Goal: Task Accomplishment & Management: Contribute content

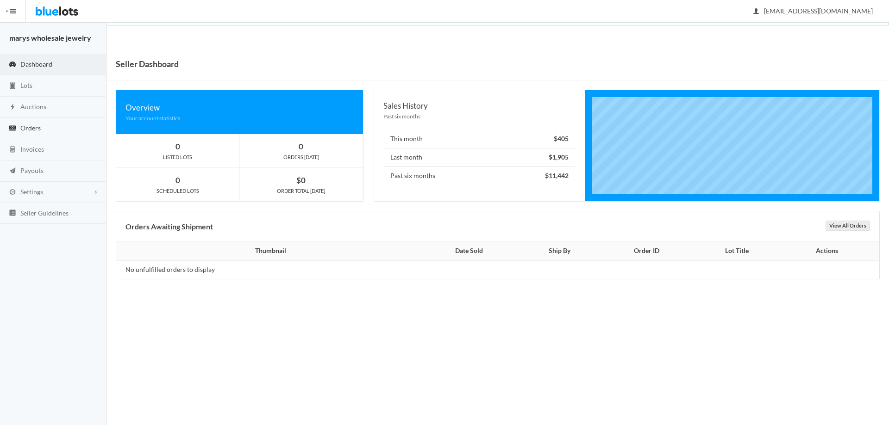
click at [35, 125] on span "Orders" at bounding box center [30, 128] width 20 height 8
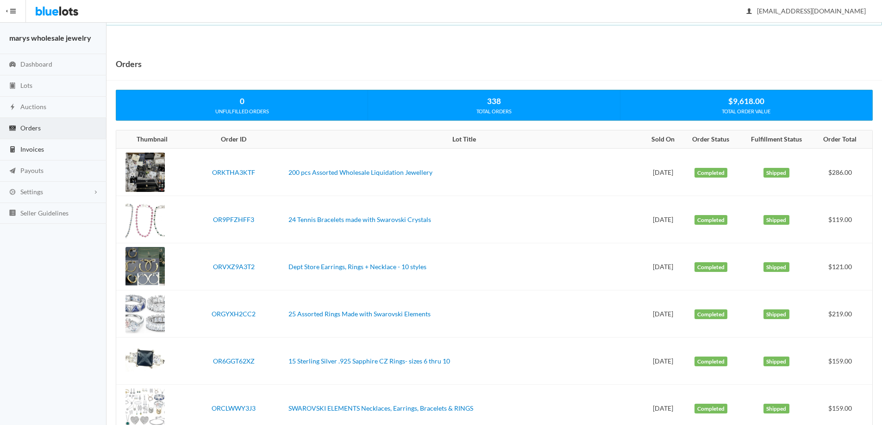
click at [33, 152] on span "Invoices" at bounding box center [32, 149] width 24 height 8
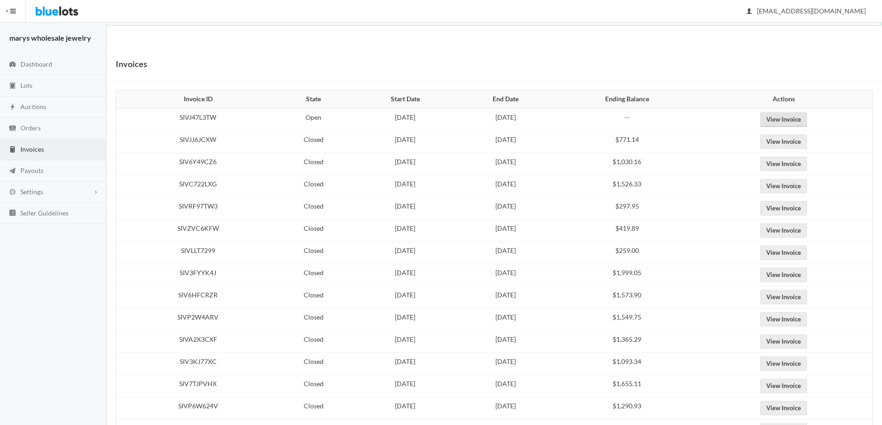
click at [788, 120] on link "View Invoice" at bounding box center [783, 120] width 47 height 14
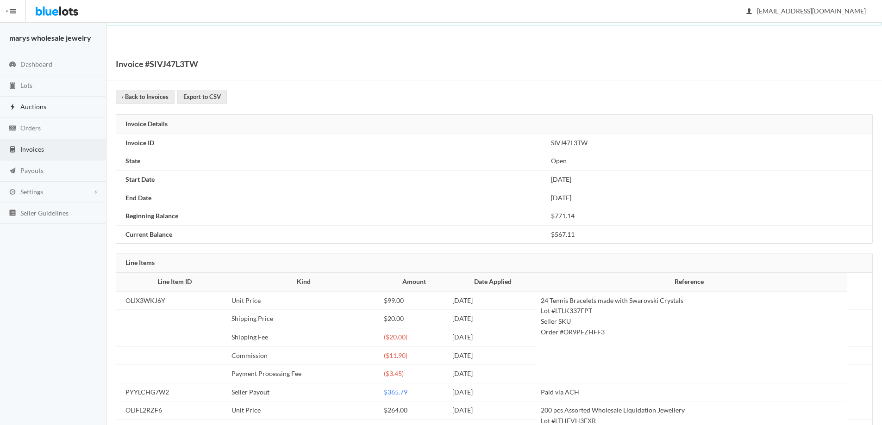
click at [54, 106] on link "Auctions" at bounding box center [53, 107] width 106 height 21
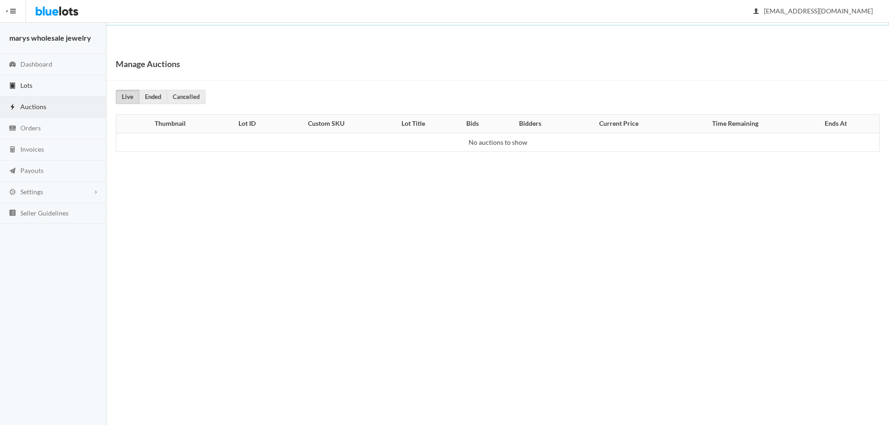
click at [21, 85] on span "Lots" at bounding box center [26, 85] width 12 height 8
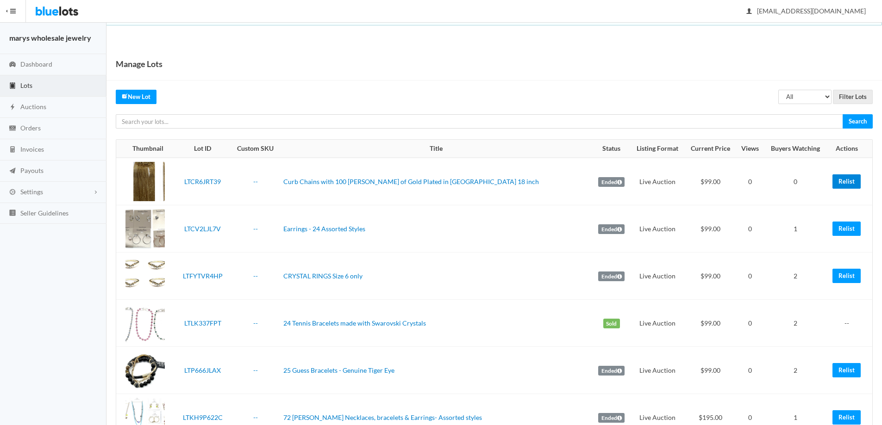
click at [841, 178] on link "Relist" at bounding box center [846, 182] width 28 height 14
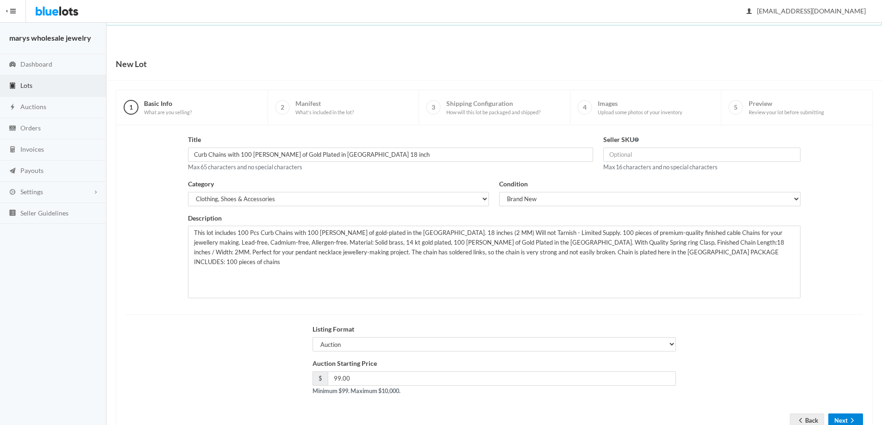
click at [838, 418] on button "Next" at bounding box center [845, 421] width 35 height 14
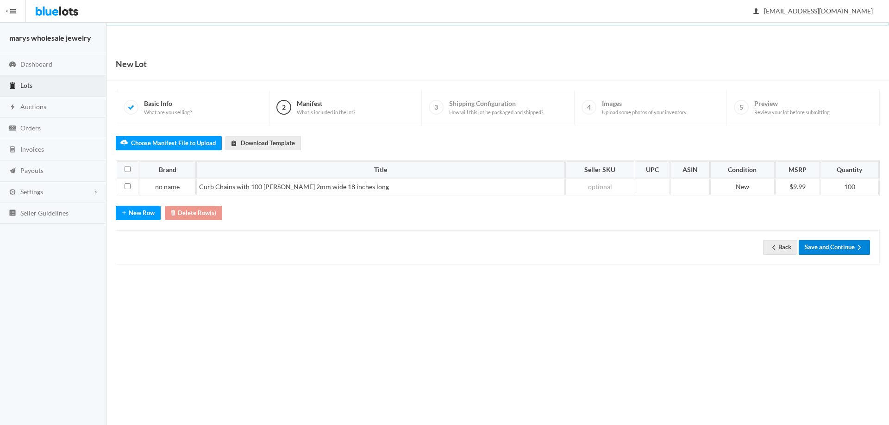
click at [817, 248] on button "Save and Continue" at bounding box center [834, 247] width 71 height 14
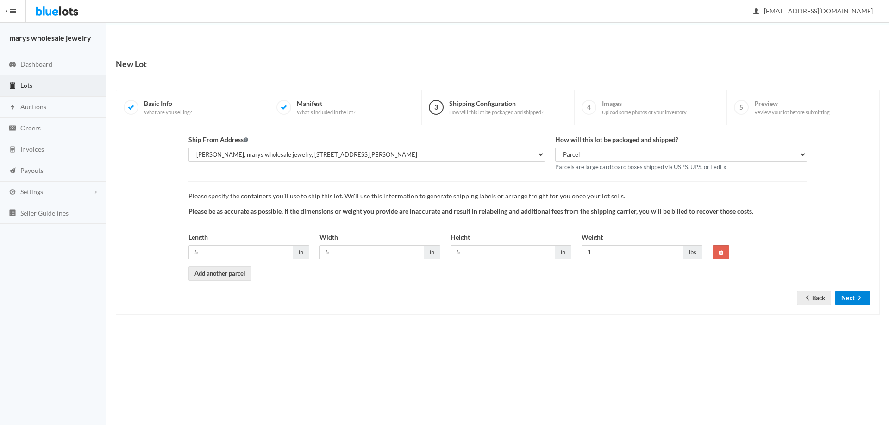
click at [850, 294] on button "Next" at bounding box center [852, 298] width 35 height 14
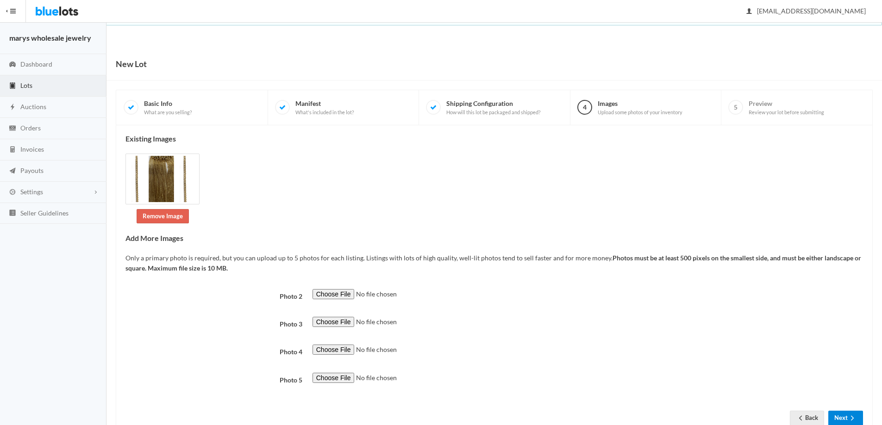
click at [846, 418] on button "Next" at bounding box center [845, 418] width 35 height 14
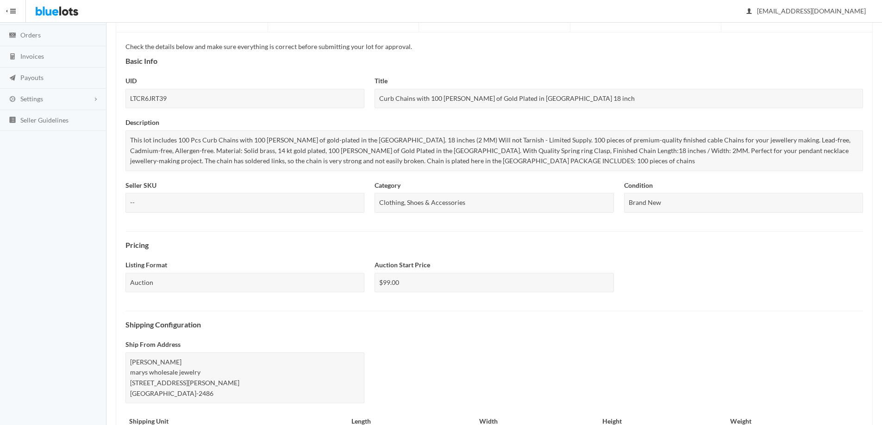
scroll to position [250, 0]
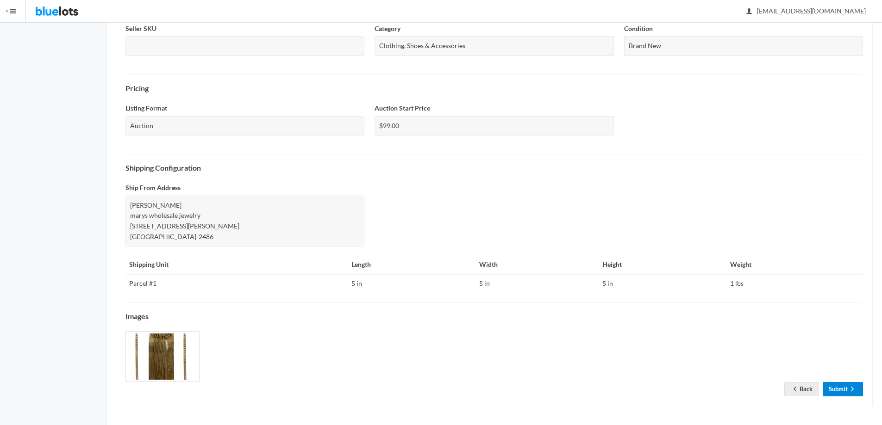
click at [832, 386] on link "Submit" at bounding box center [843, 389] width 40 height 14
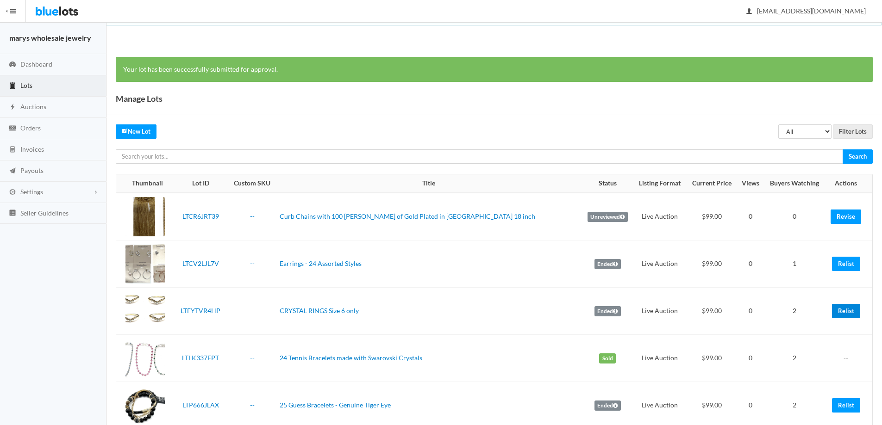
click at [850, 313] on link "Relist" at bounding box center [846, 311] width 28 height 14
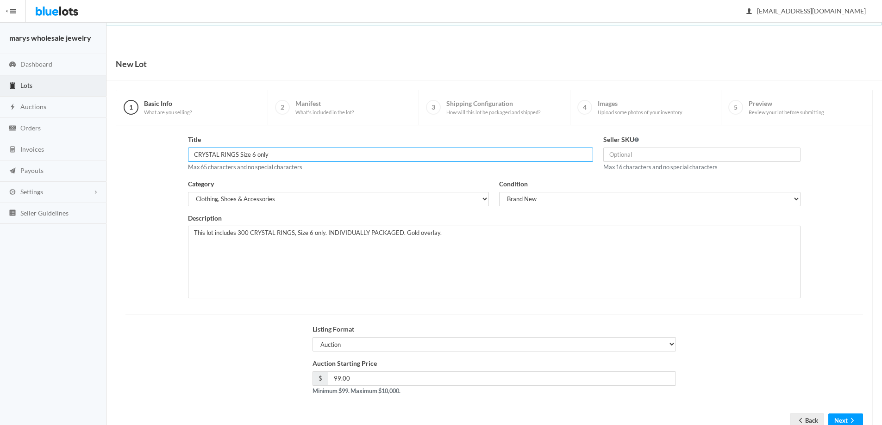
click at [192, 155] on input "CRYSTAL RINGS Size 6 only" at bounding box center [390, 155] width 405 height 14
type input "400 CRYSTAL RINGS Size 6 only"
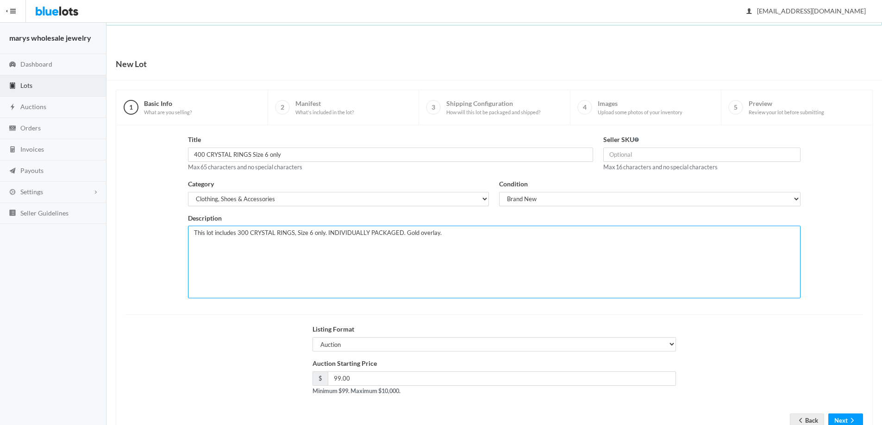
click at [242, 229] on textarea "This lot includes 300 CRYSTAL RINGS, Size 6 only. INDIVIDUALLY PACKAGED. Gold o…" at bounding box center [494, 262] width 613 height 73
type textarea "This lot includes 400 CRYSTAL RINGS, Size 6 only. INDIVIDUALLY PACKAGED. Gold o…"
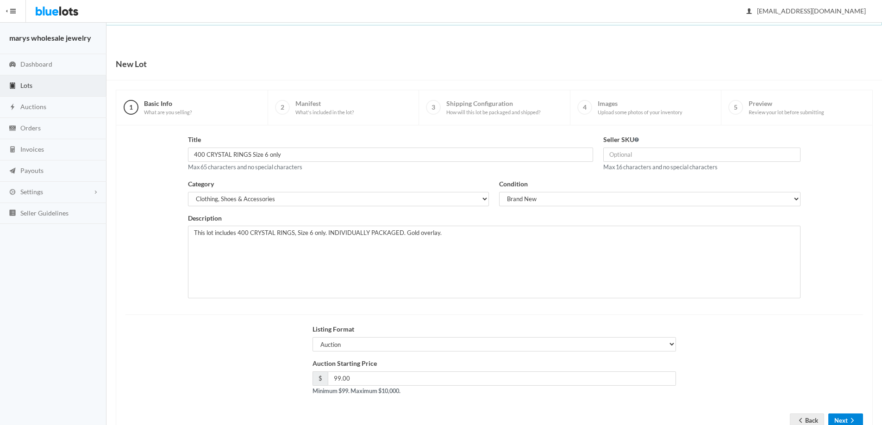
click at [845, 421] on button "Next" at bounding box center [845, 421] width 35 height 14
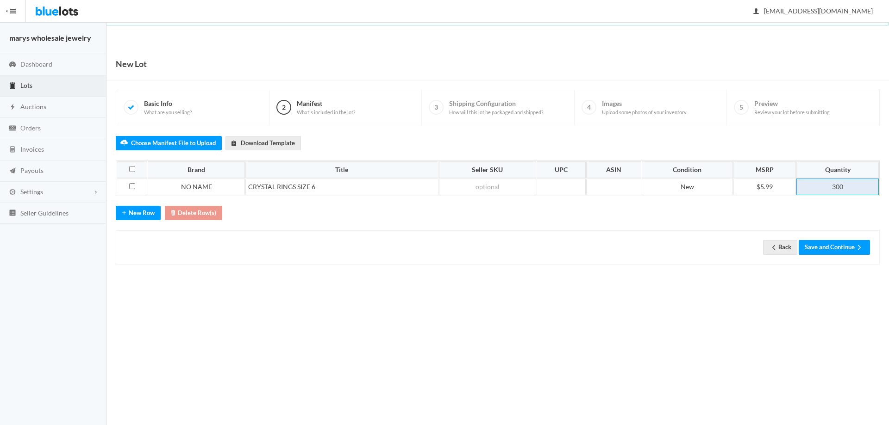
click at [849, 185] on td "300" at bounding box center [837, 187] width 82 height 17
click at [834, 247] on button "Save and Continue" at bounding box center [834, 247] width 71 height 14
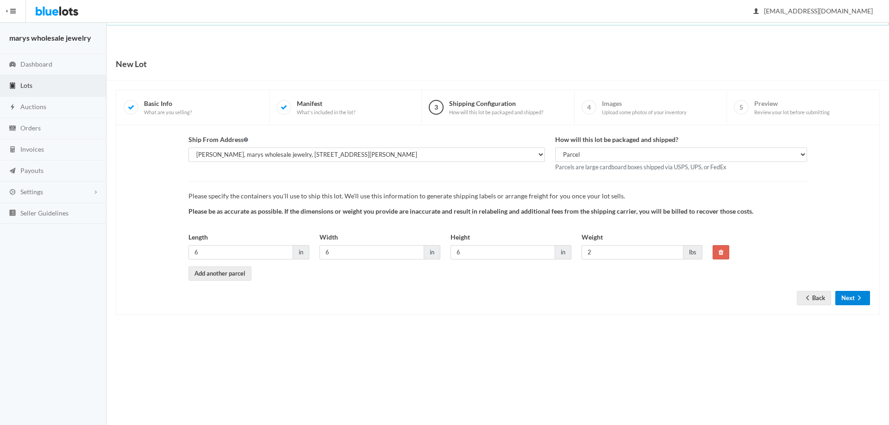
click at [853, 299] on button "Next" at bounding box center [852, 298] width 35 height 14
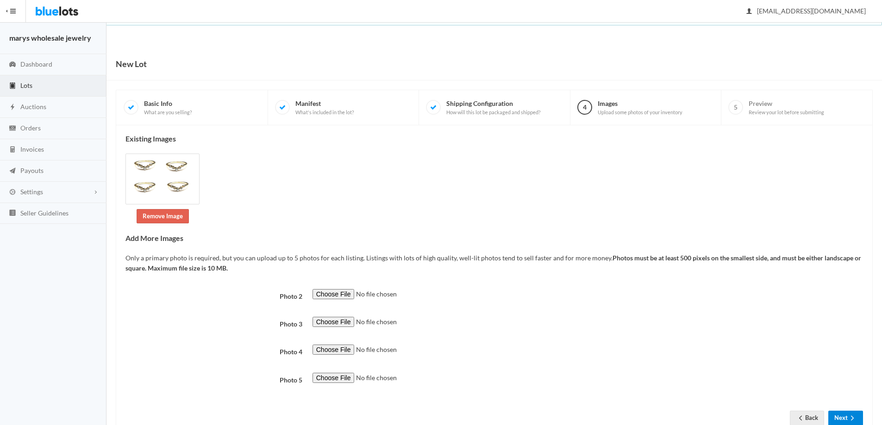
click at [849, 417] on icon "arrow forward" at bounding box center [852, 418] width 9 height 7
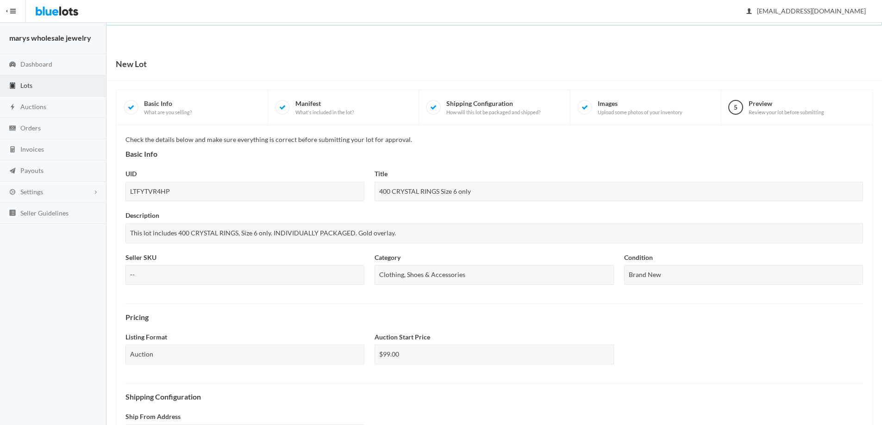
scroll to position [229, 0]
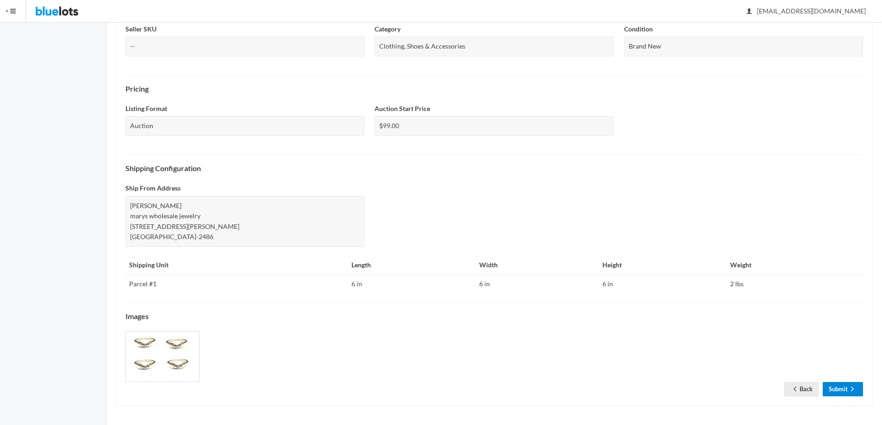
click at [842, 390] on link "Submit" at bounding box center [843, 389] width 40 height 14
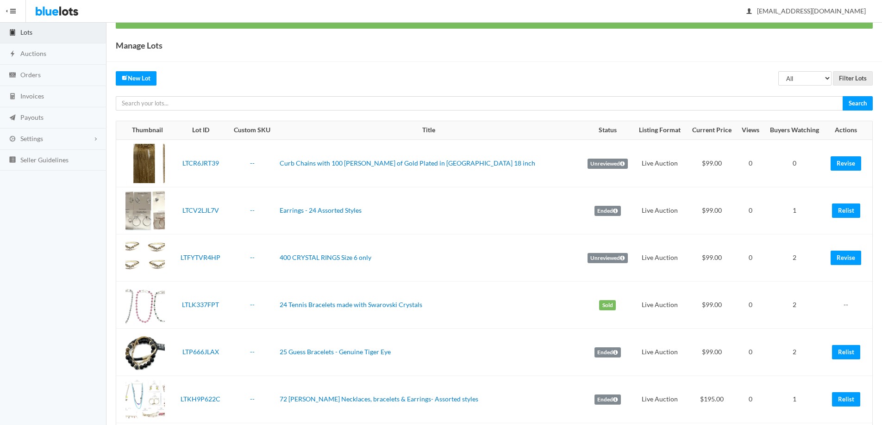
scroll to position [151, 0]
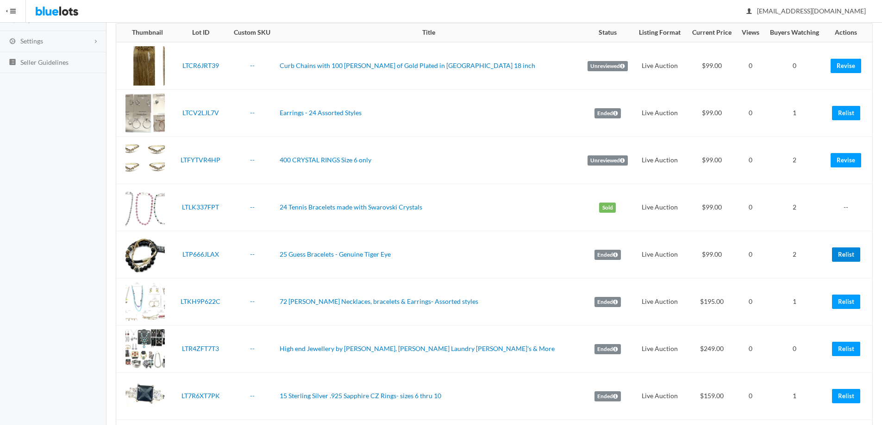
click at [845, 253] on link "Relist" at bounding box center [846, 255] width 28 height 14
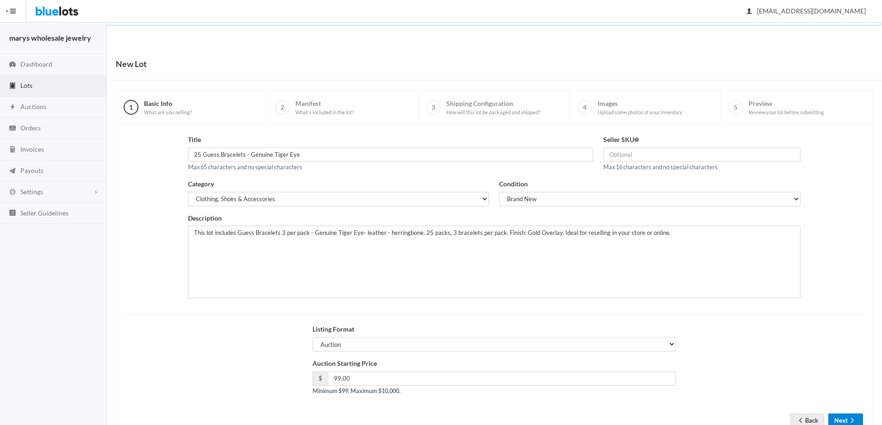
click at [849, 415] on button "Next" at bounding box center [845, 421] width 35 height 14
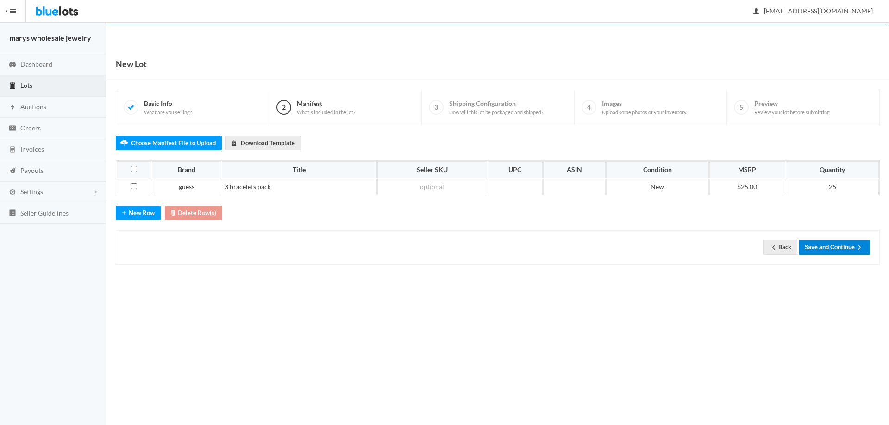
click at [819, 250] on button "Save and Continue" at bounding box center [834, 247] width 71 height 14
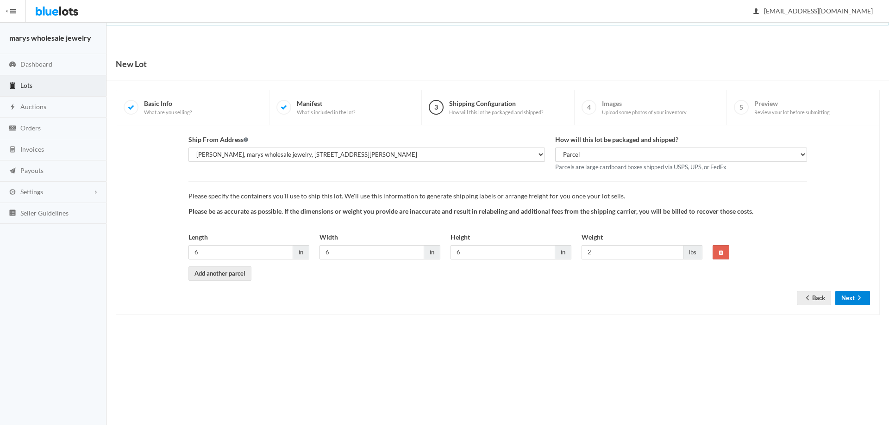
click at [857, 301] on icon "arrow forward" at bounding box center [859, 297] width 9 height 7
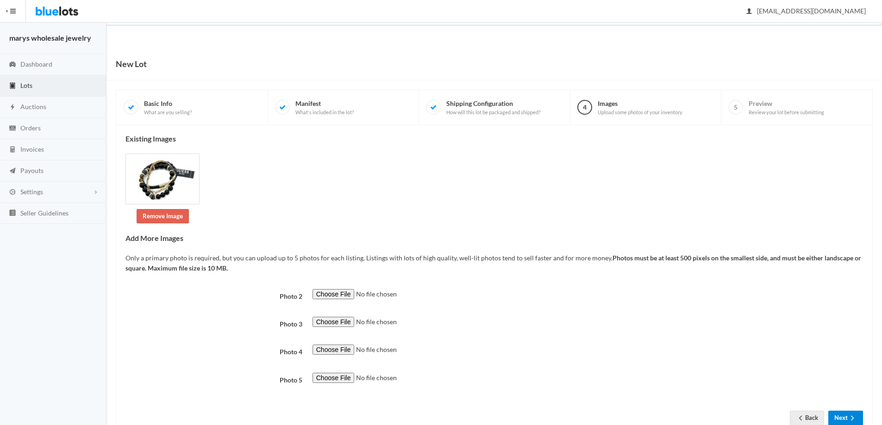
click at [848, 419] on icon "arrow forward" at bounding box center [852, 418] width 9 height 7
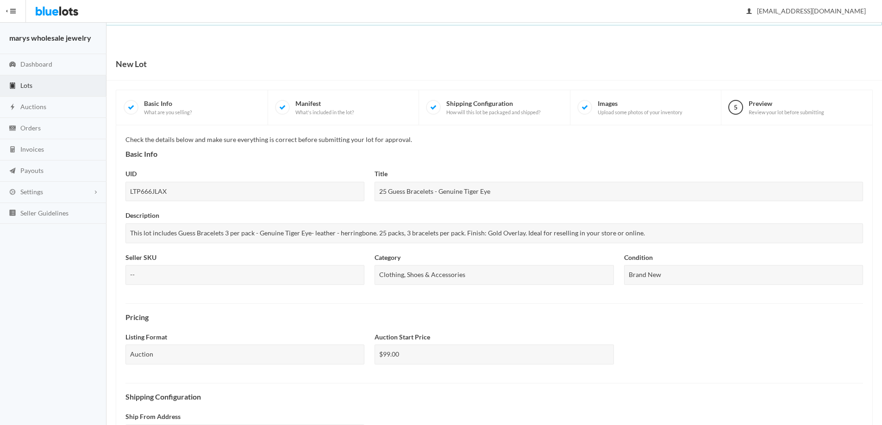
scroll to position [229, 0]
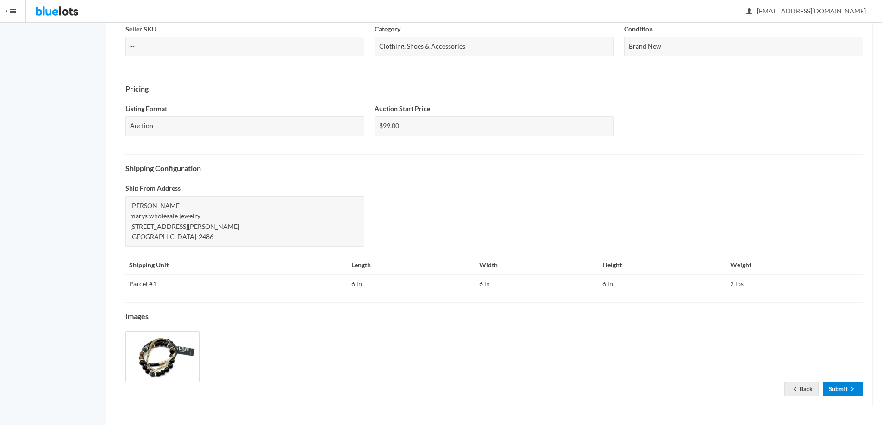
click at [842, 387] on link "Submit" at bounding box center [843, 389] width 40 height 14
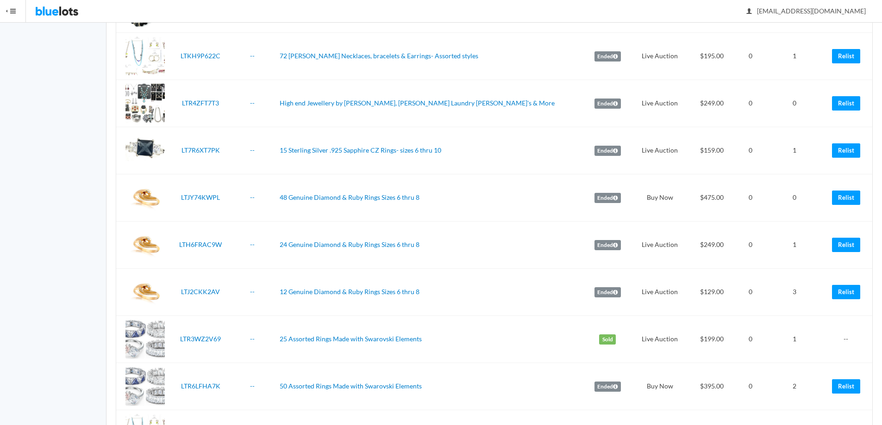
scroll to position [509, 0]
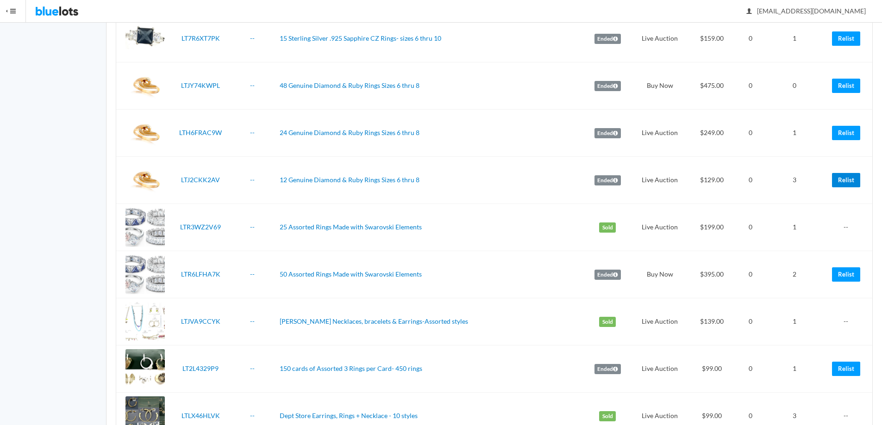
click at [850, 181] on link "Relist" at bounding box center [846, 180] width 28 height 14
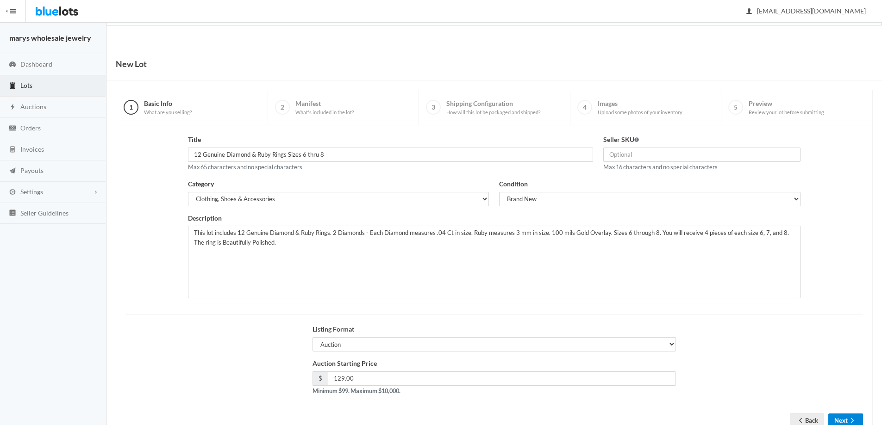
click at [840, 420] on button "Next" at bounding box center [845, 421] width 35 height 14
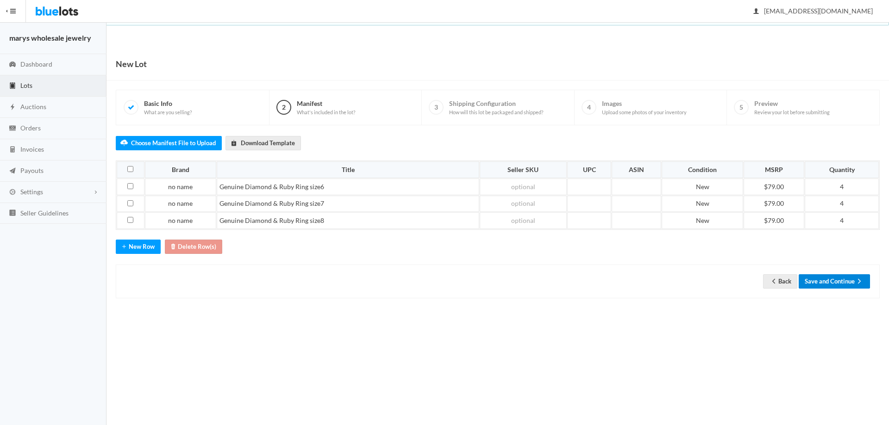
click at [836, 282] on button "Save and Continue" at bounding box center [834, 282] width 71 height 14
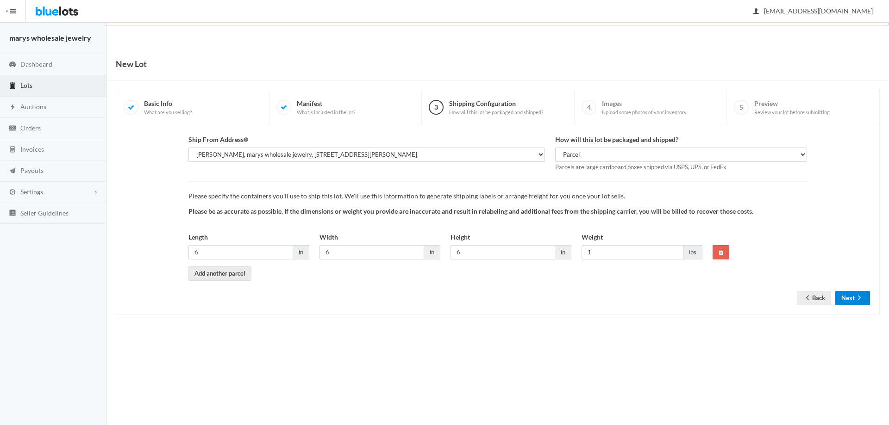
click at [857, 300] on icon "arrow forward" at bounding box center [859, 297] width 9 height 7
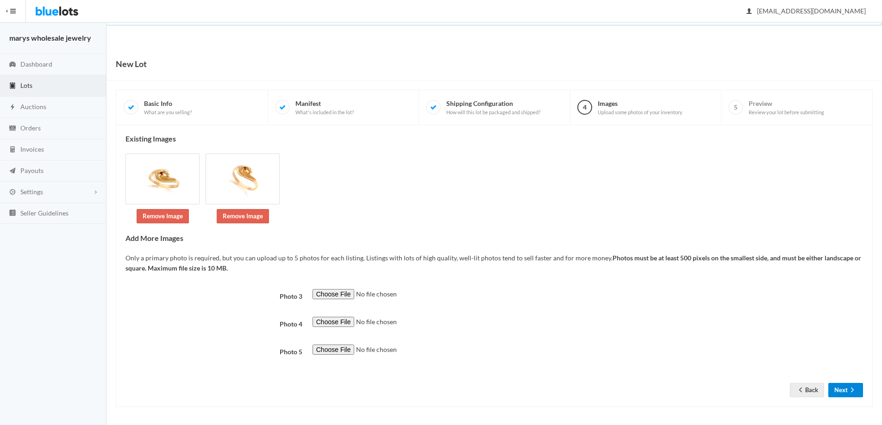
click at [846, 388] on button "Next" at bounding box center [845, 390] width 35 height 14
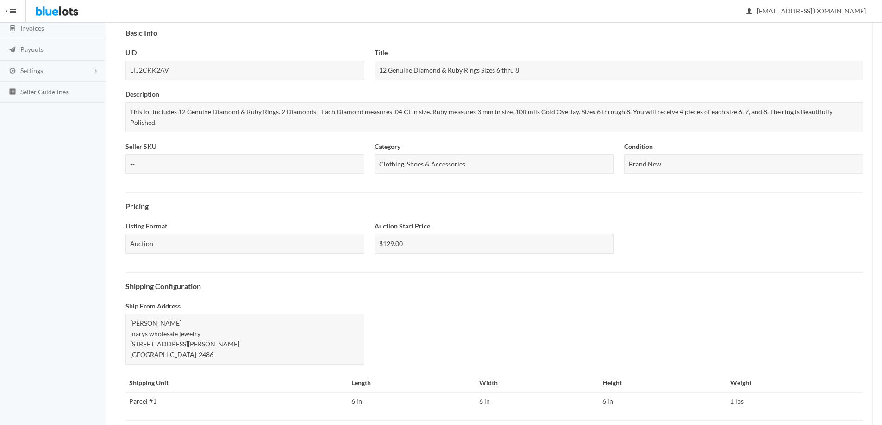
scroll to position [229, 0]
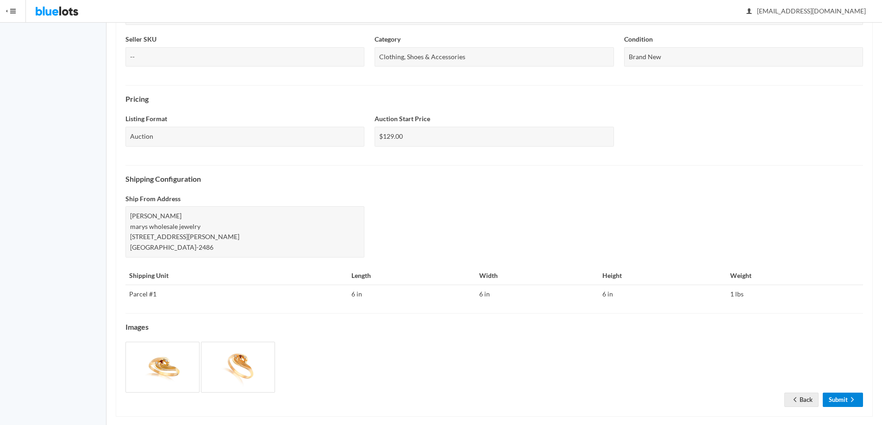
click at [834, 393] on link "Submit" at bounding box center [843, 400] width 40 height 14
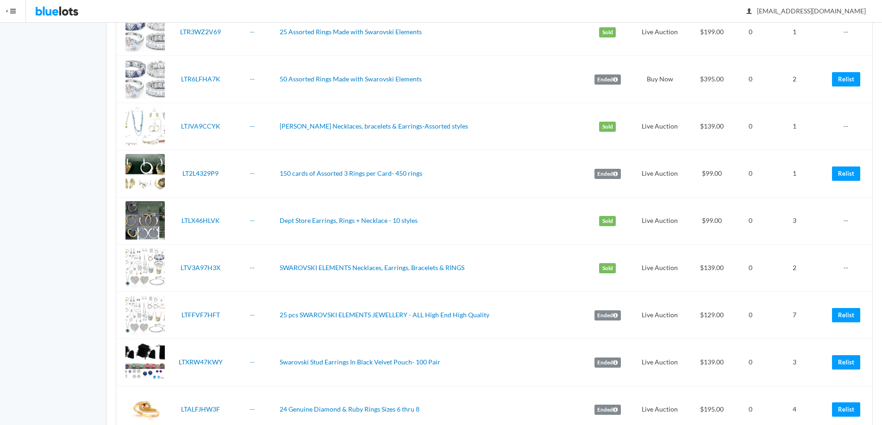
scroll to position [710, 0]
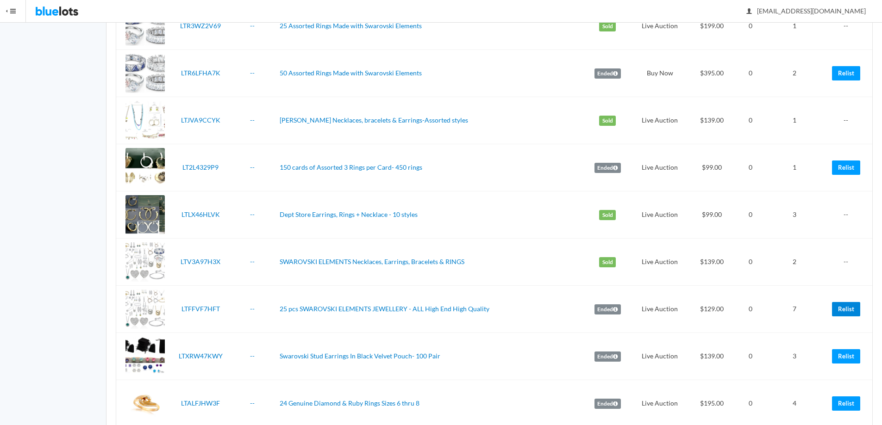
click at [844, 309] on link "Relist" at bounding box center [846, 309] width 28 height 14
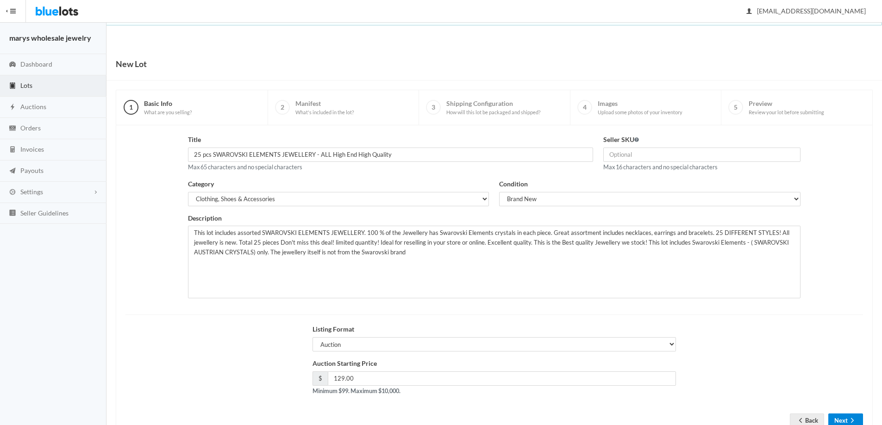
click at [852, 422] on icon "arrow forward" at bounding box center [852, 421] width 3 height 5
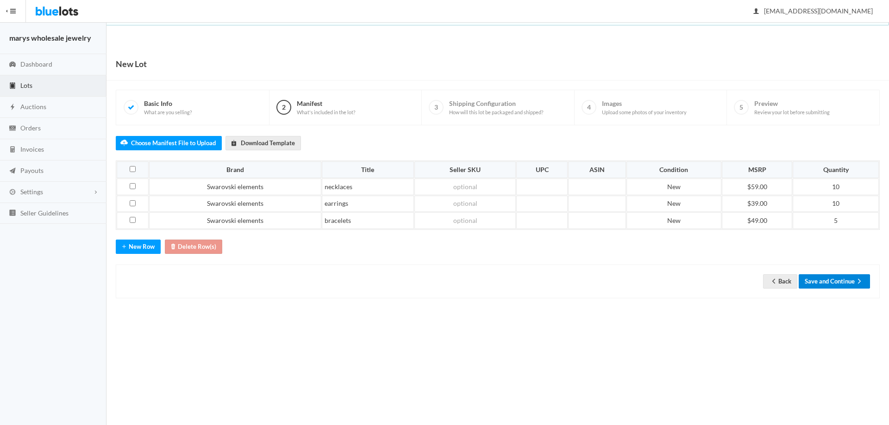
click at [847, 281] on button "Save and Continue" at bounding box center [834, 282] width 71 height 14
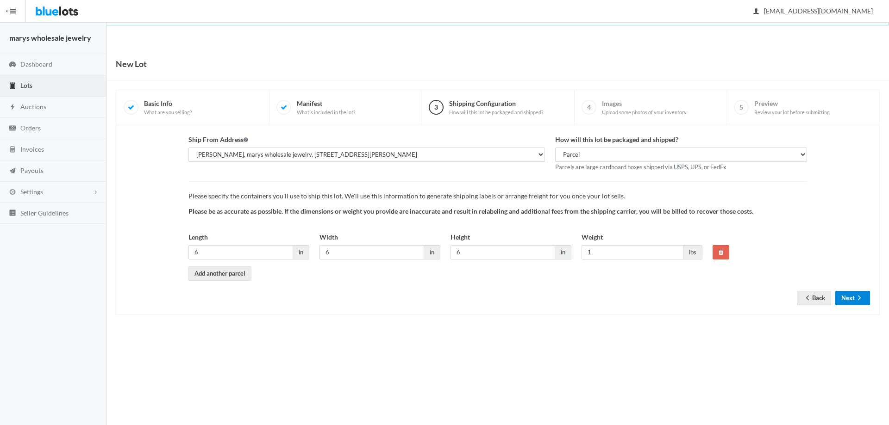
click at [850, 304] on button "Next" at bounding box center [852, 298] width 35 height 14
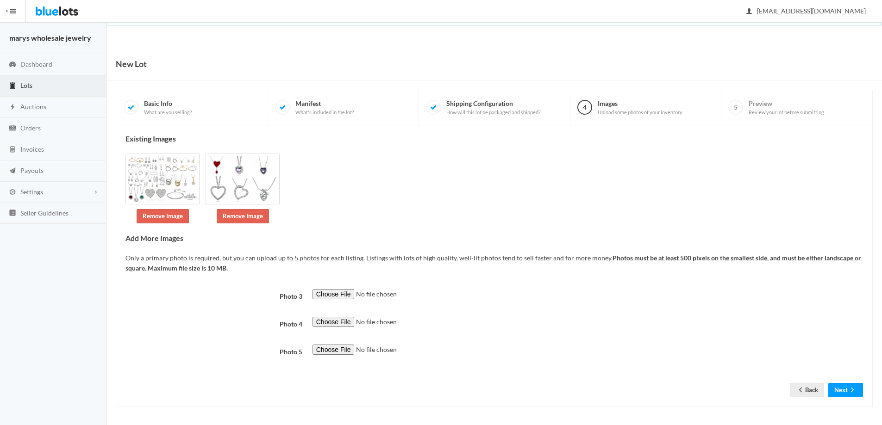
scroll to position [1, 0]
click at [841, 390] on button "Next" at bounding box center [845, 389] width 35 height 14
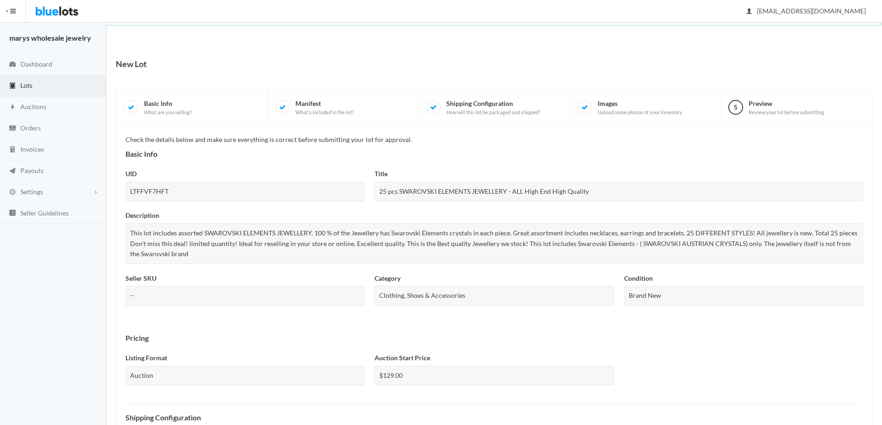
scroll to position [250, 0]
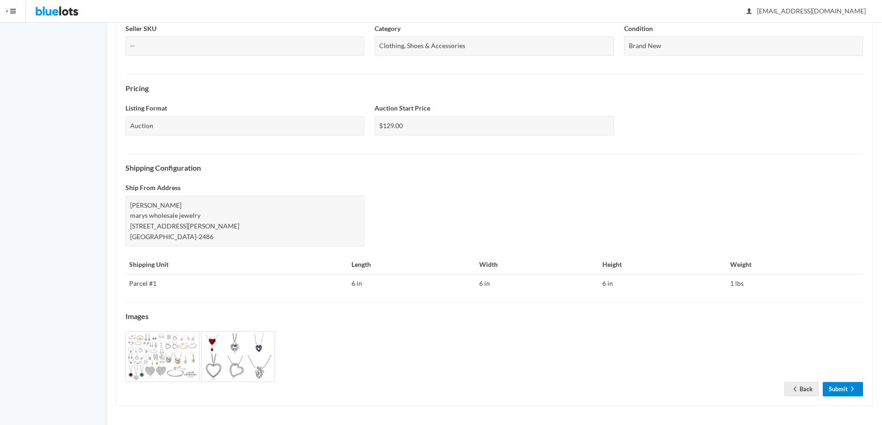
click at [842, 388] on link "Submit" at bounding box center [843, 389] width 40 height 14
